Goal: Information Seeking & Learning: Understand process/instructions

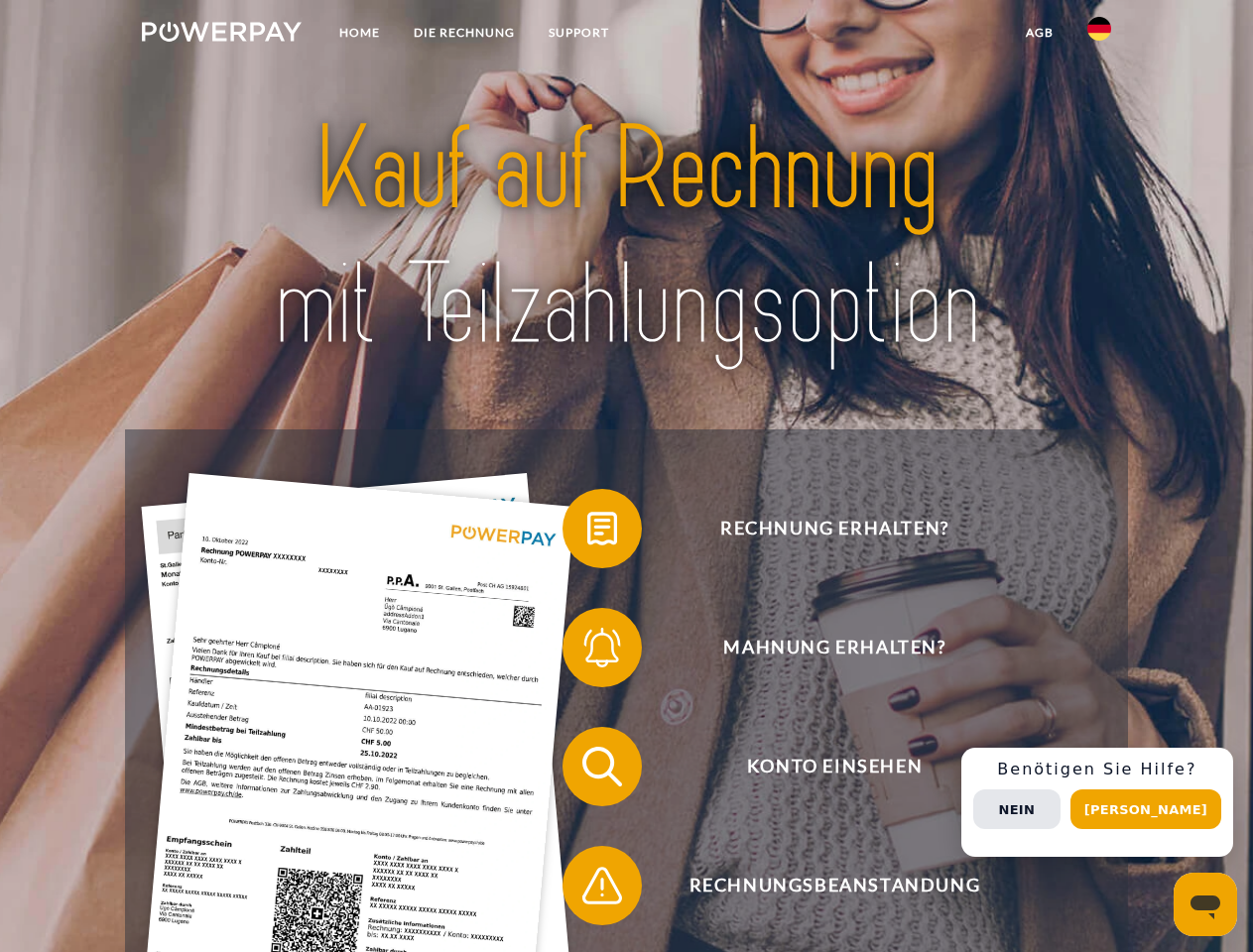
click at [222, 35] on img at bounding box center [222, 32] width 160 height 20
click at [1099, 35] on img at bounding box center [1099, 29] width 24 height 24
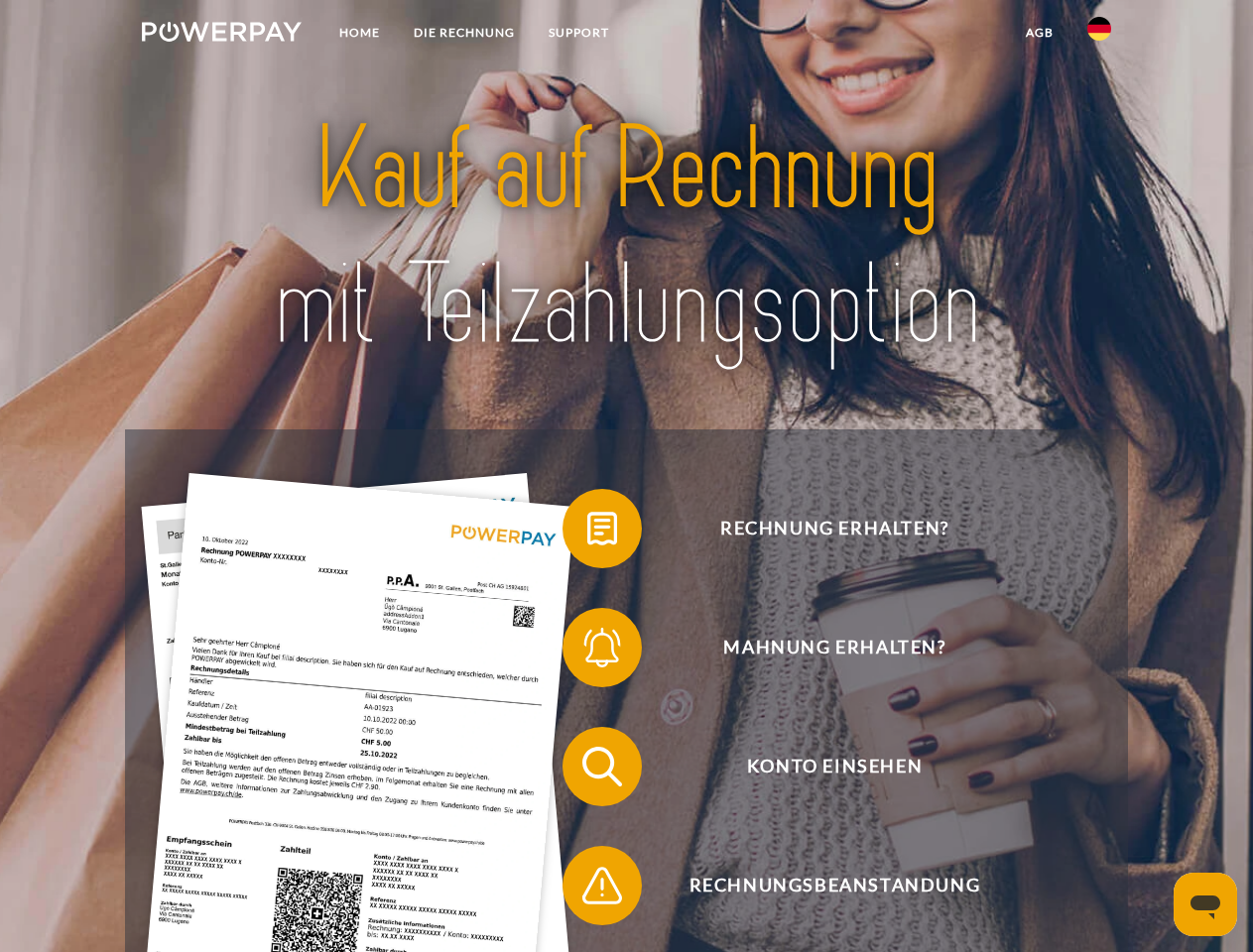
click at [1038, 33] on link "agb" at bounding box center [1039, 33] width 62 height 36
click at [587, 532] on span at bounding box center [571, 528] width 99 height 99
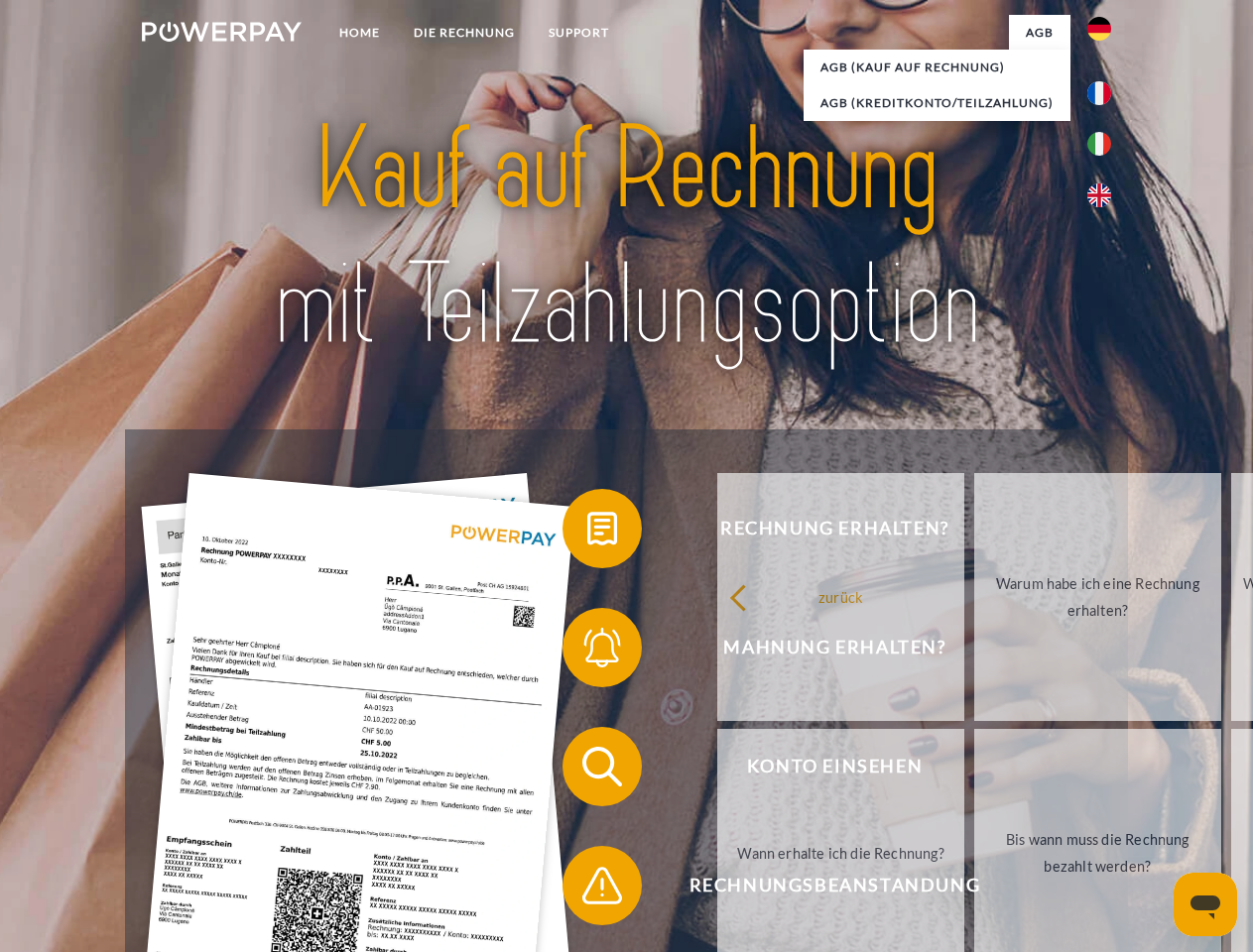
click at [587, 652] on span at bounding box center [571, 647] width 99 height 99
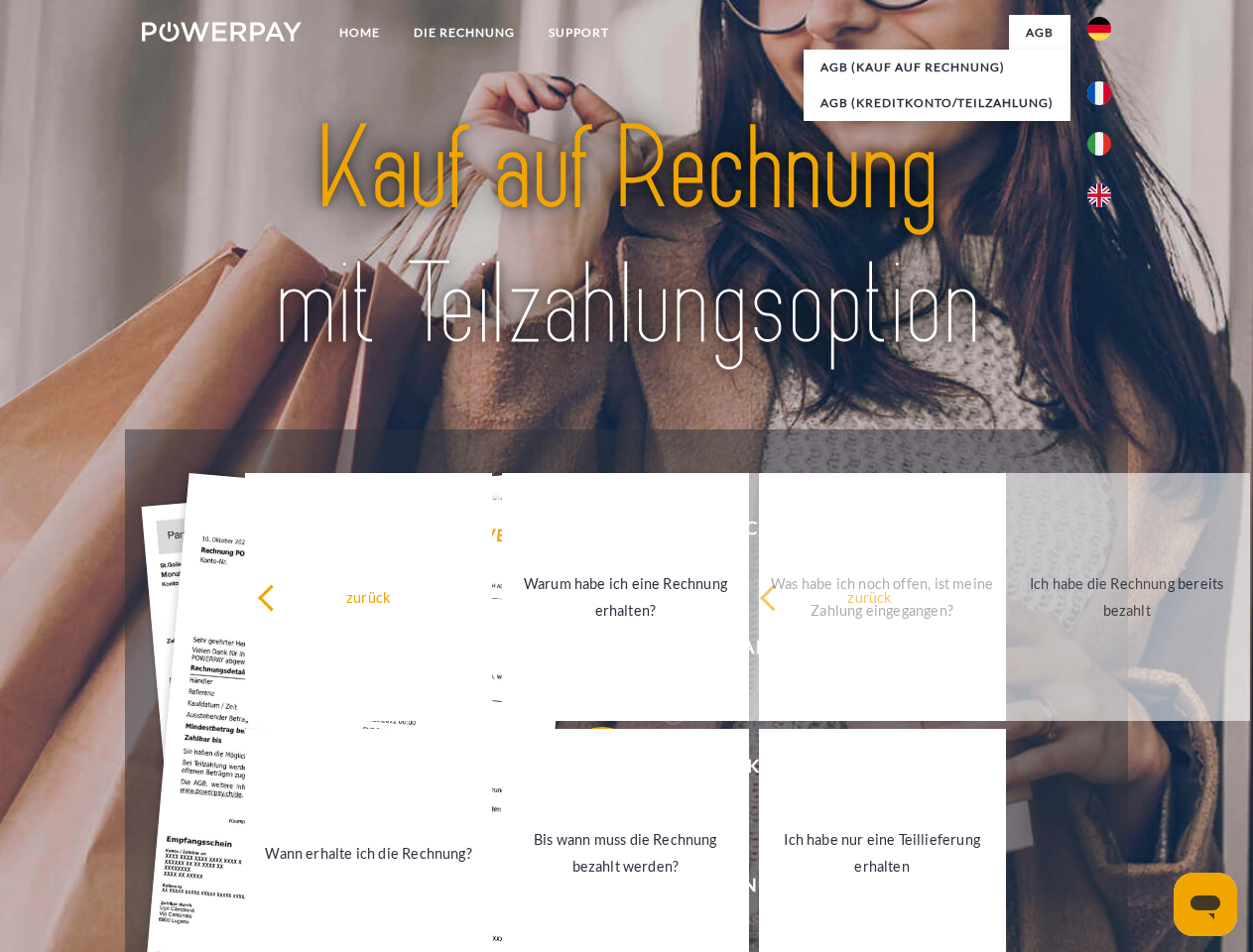
click at [587, 770] on link "Bis wann muss die Rechnung bezahlt werden?" at bounding box center [625, 852] width 247 height 247
click at [587, 889] on span at bounding box center [571, 884] width 99 height 99
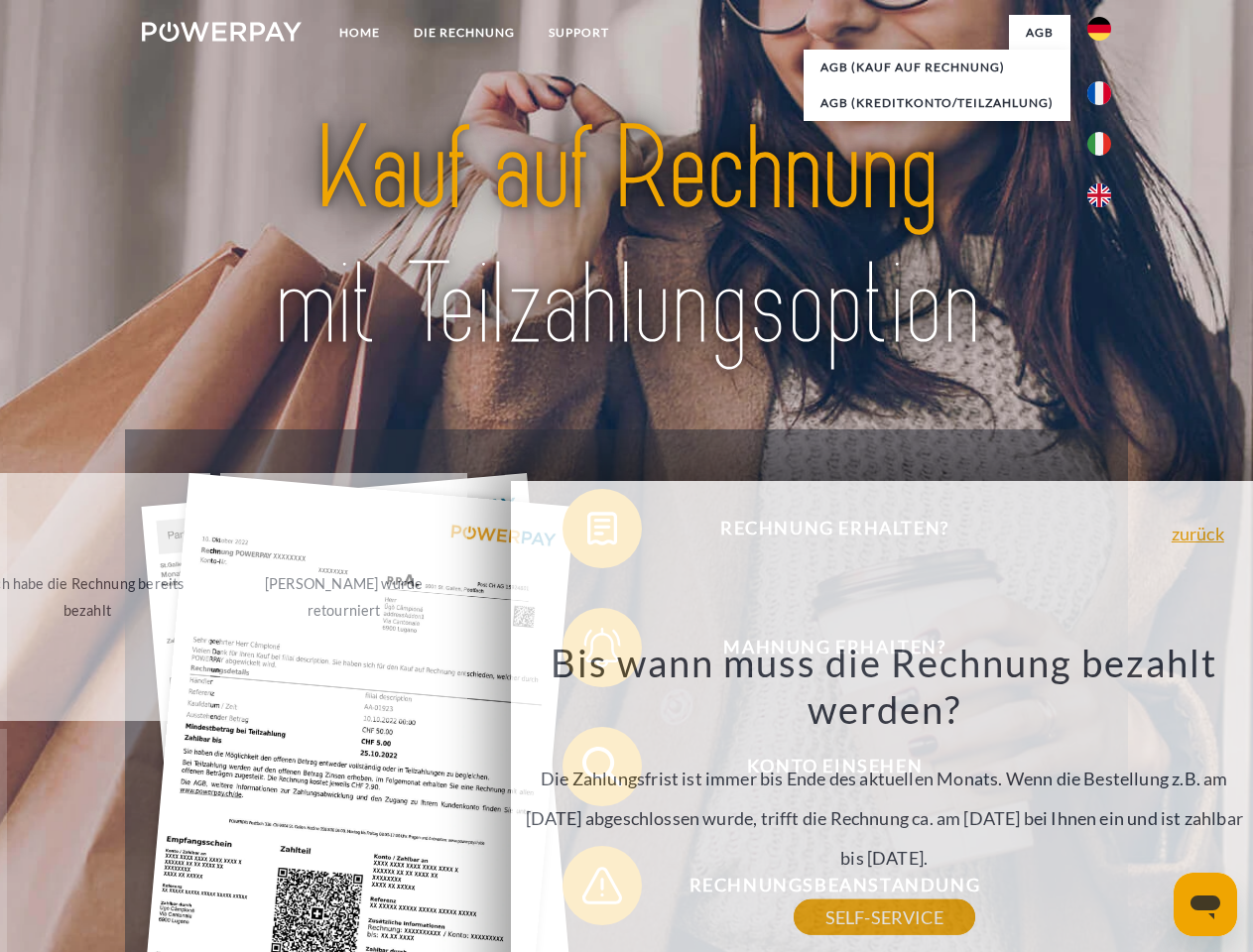
click at [1104, 802] on div "Rechnung erhalten? Mahnung erhalten? Konto einsehen" at bounding box center [625, 825] width 1001 height 793
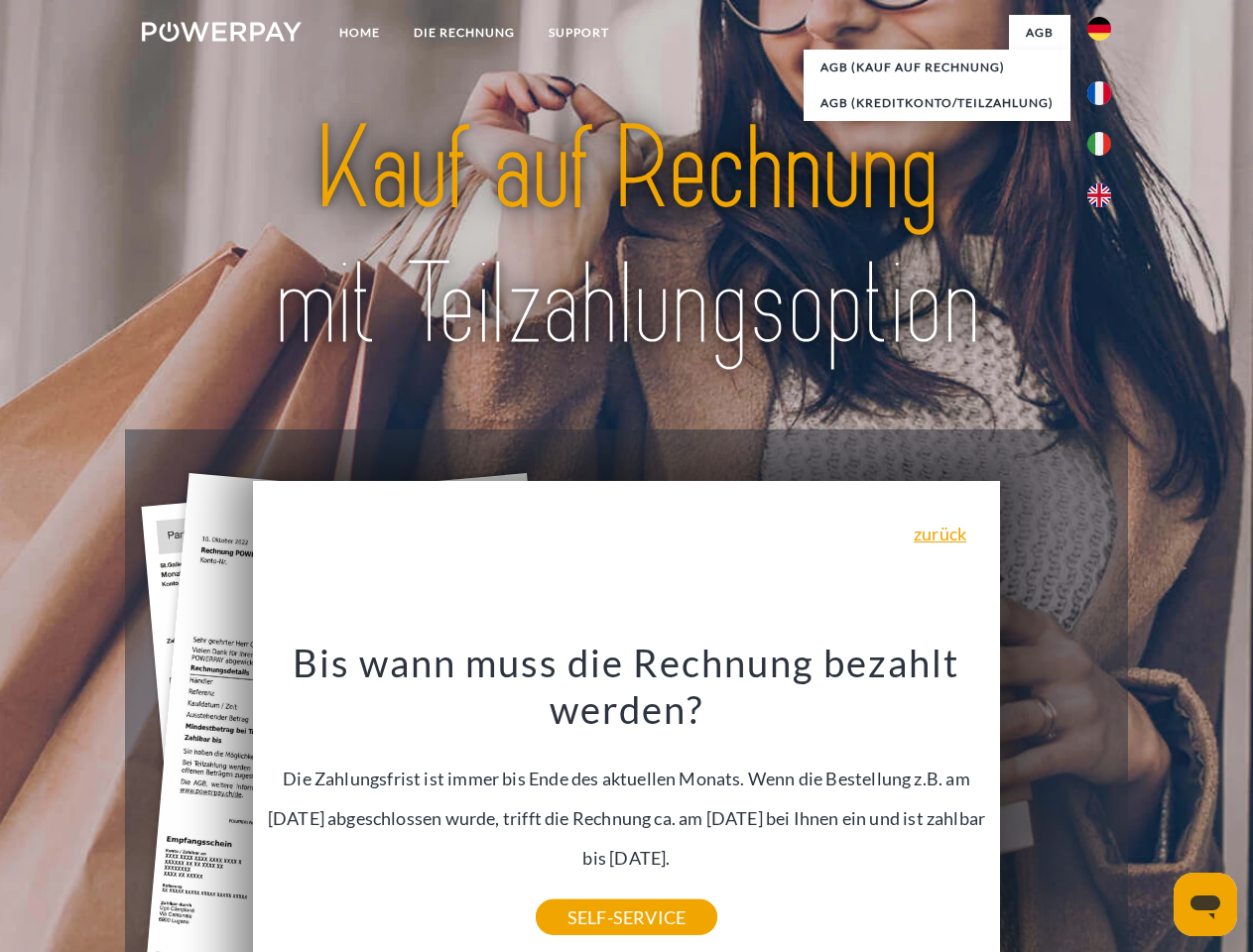
click at [1055, 806] on span "Konto einsehen" at bounding box center [834, 765] width 486 height 79
click at [1152, 809] on header "Home DIE RECHNUNG SUPPORT" at bounding box center [626, 685] width 1253 height 1369
